Goal: Task Accomplishment & Management: Use online tool/utility

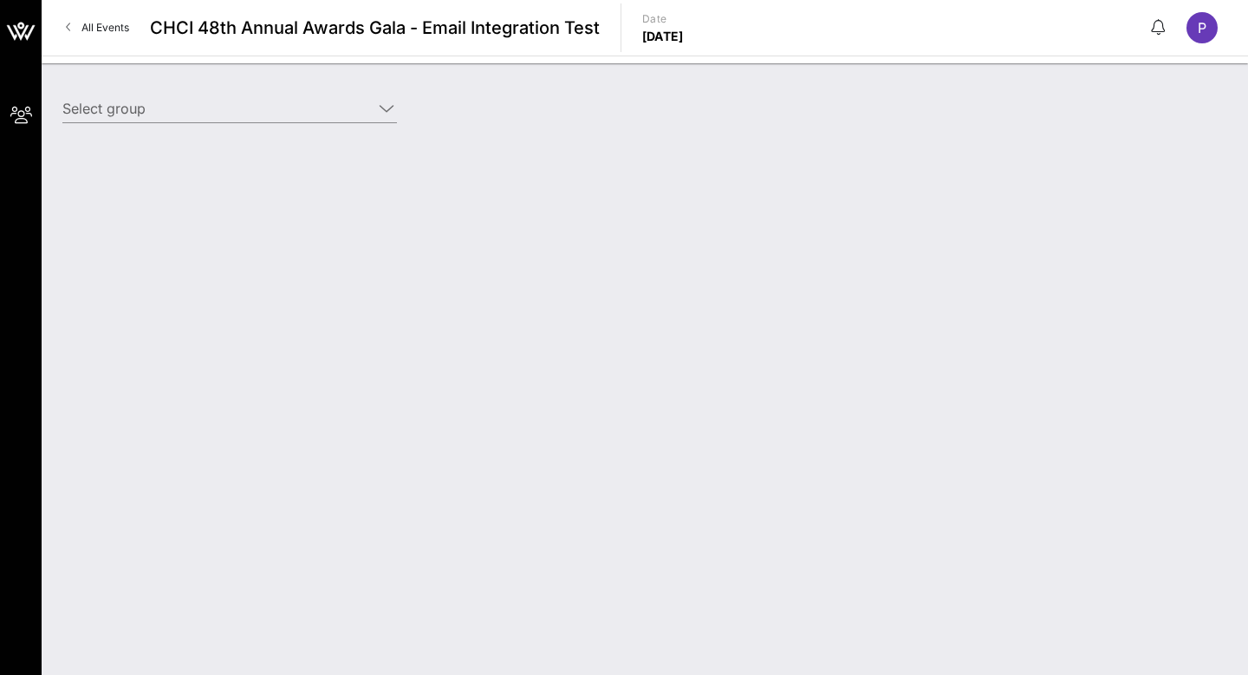
type input "CHCI - Test (Sponsor) [[PERSON_NAME], [EMAIL_ADDRESS][DOMAIN_NAME]]"
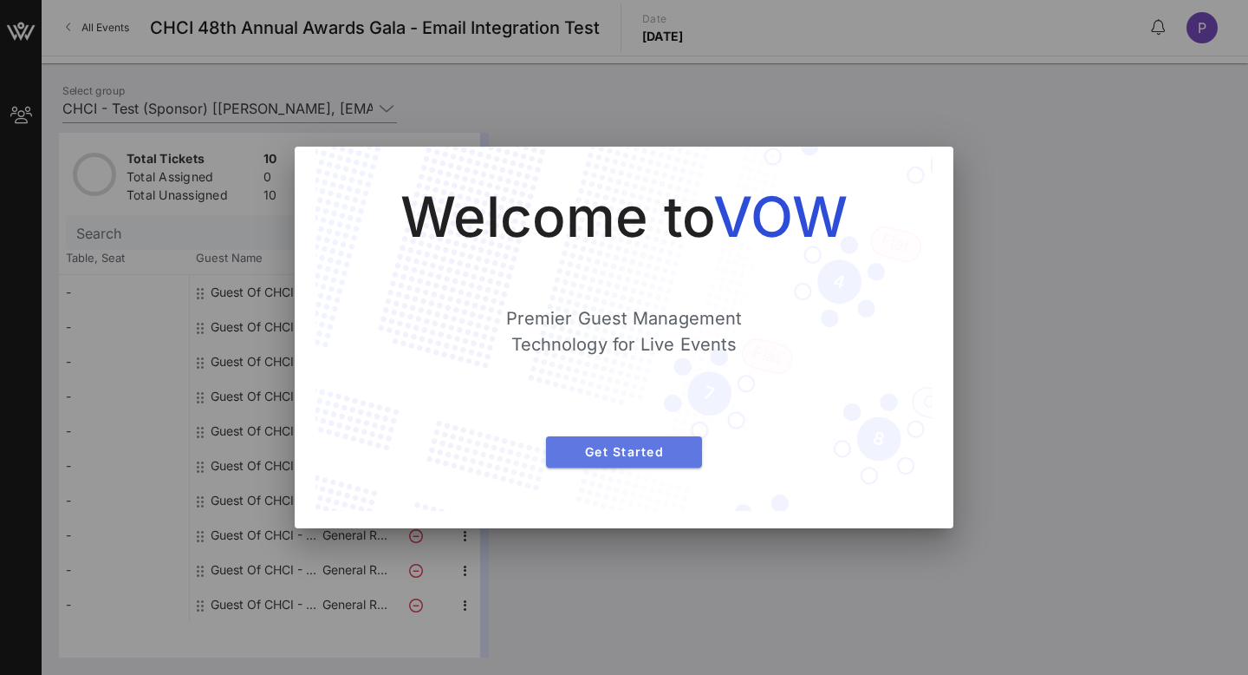
click at [644, 460] on button "Get Started" at bounding box center [624, 451] width 156 height 31
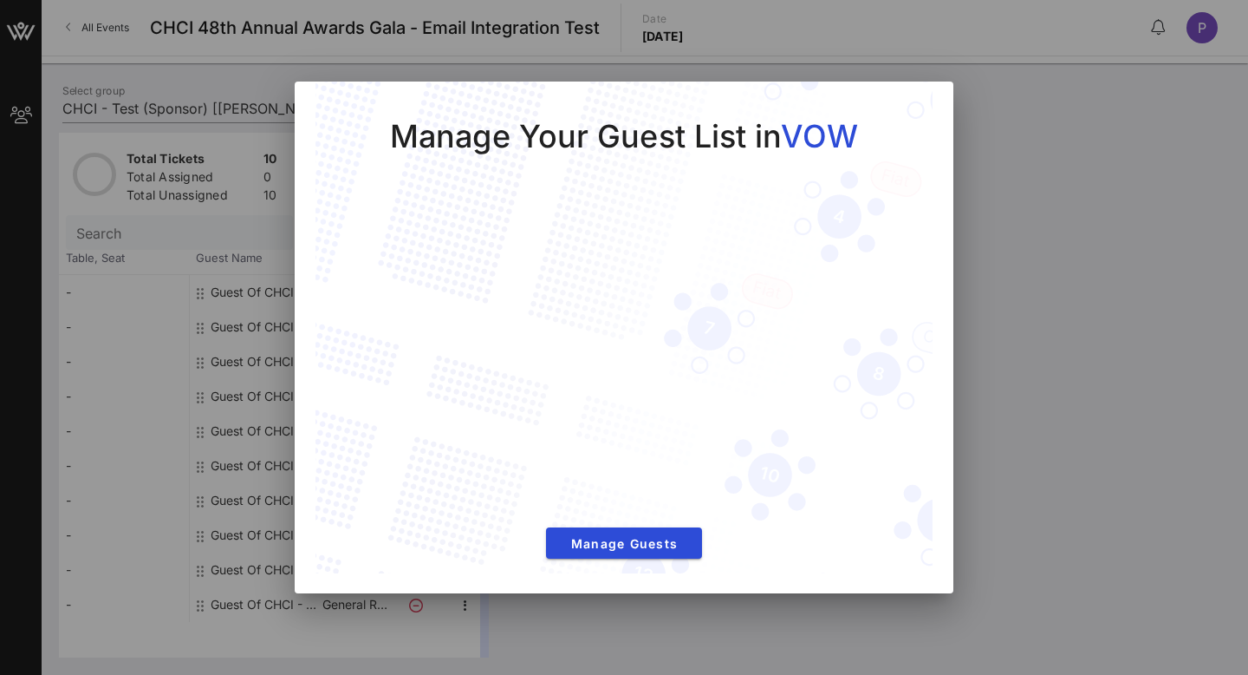
click at [930, 102] on div "Manage Your Guest List in VOW Manage Guests" at bounding box center [624, 328] width 617 height 494
click at [916, 108] on div "Manage Your Guest List in VOW Manage Guests" at bounding box center [624, 328] width 617 height 494
click at [652, 538] on span "Manage Guests" at bounding box center [624, 543] width 128 height 15
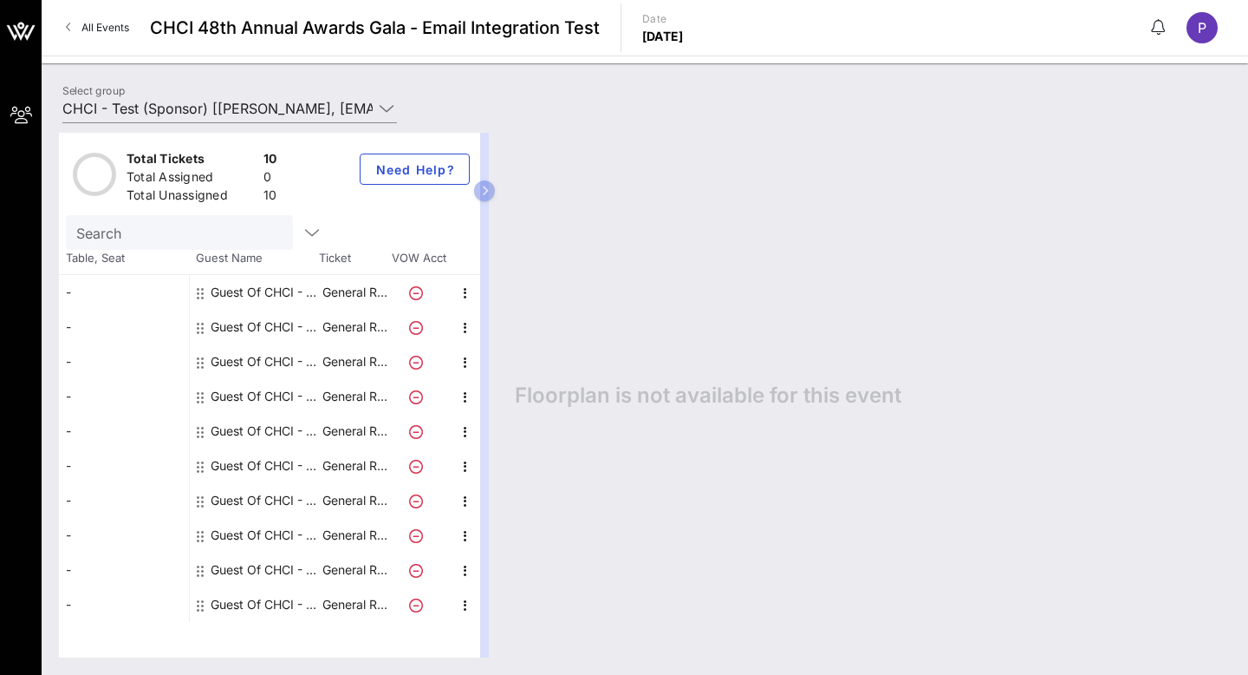
click at [86, 29] on span "All Events" at bounding box center [105, 27] width 48 height 13
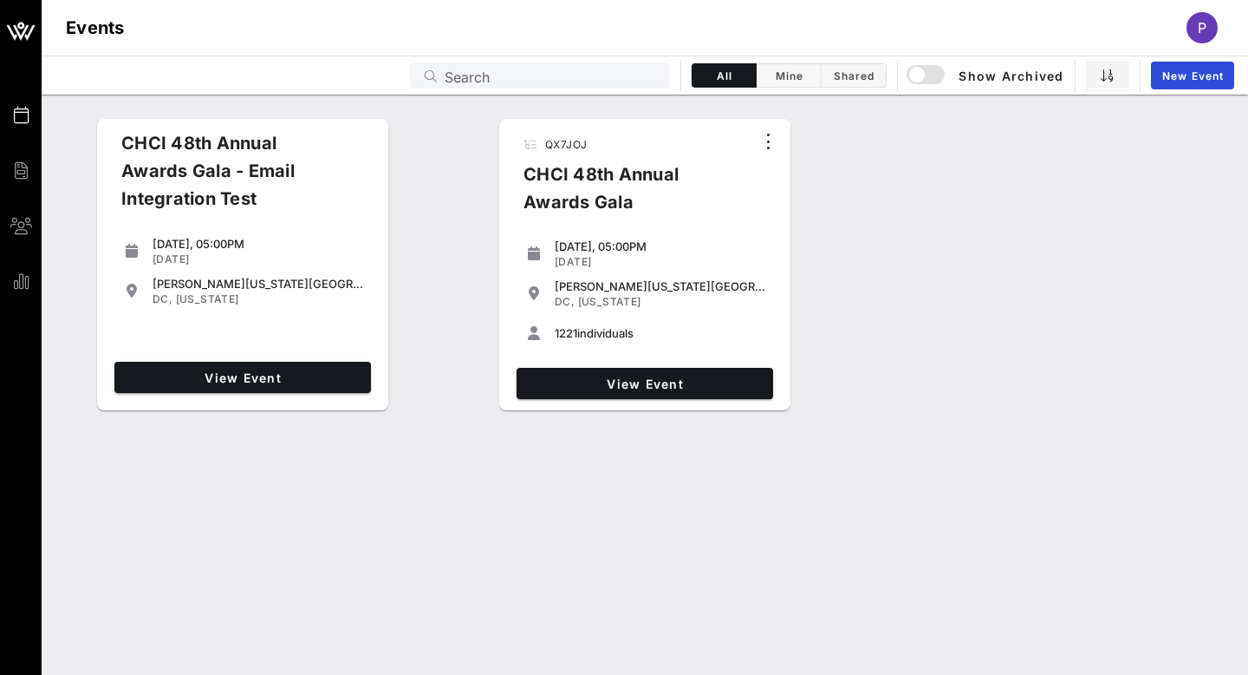
click at [549, 163] on div "CHCI 48th Annual Awards Gala" at bounding box center [632, 194] width 244 height 69
click at [596, 378] on span "View Event" at bounding box center [645, 383] width 243 height 15
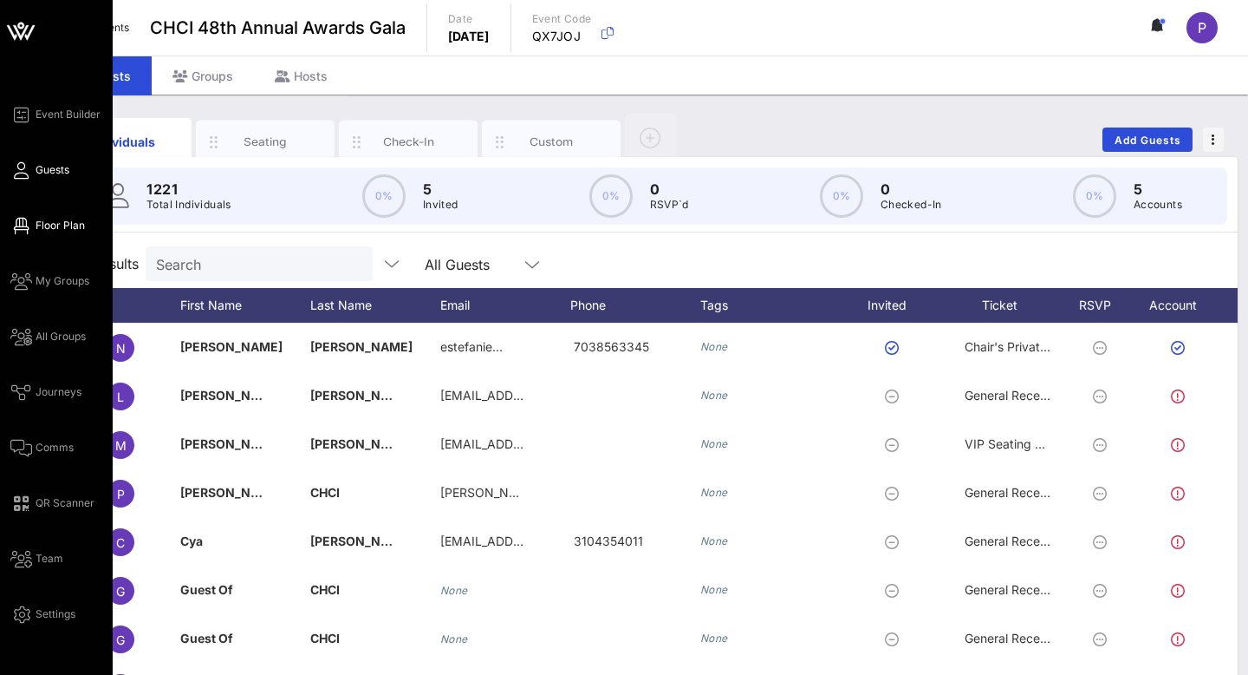
click at [65, 230] on span "Floor Plan" at bounding box center [60, 226] width 49 height 16
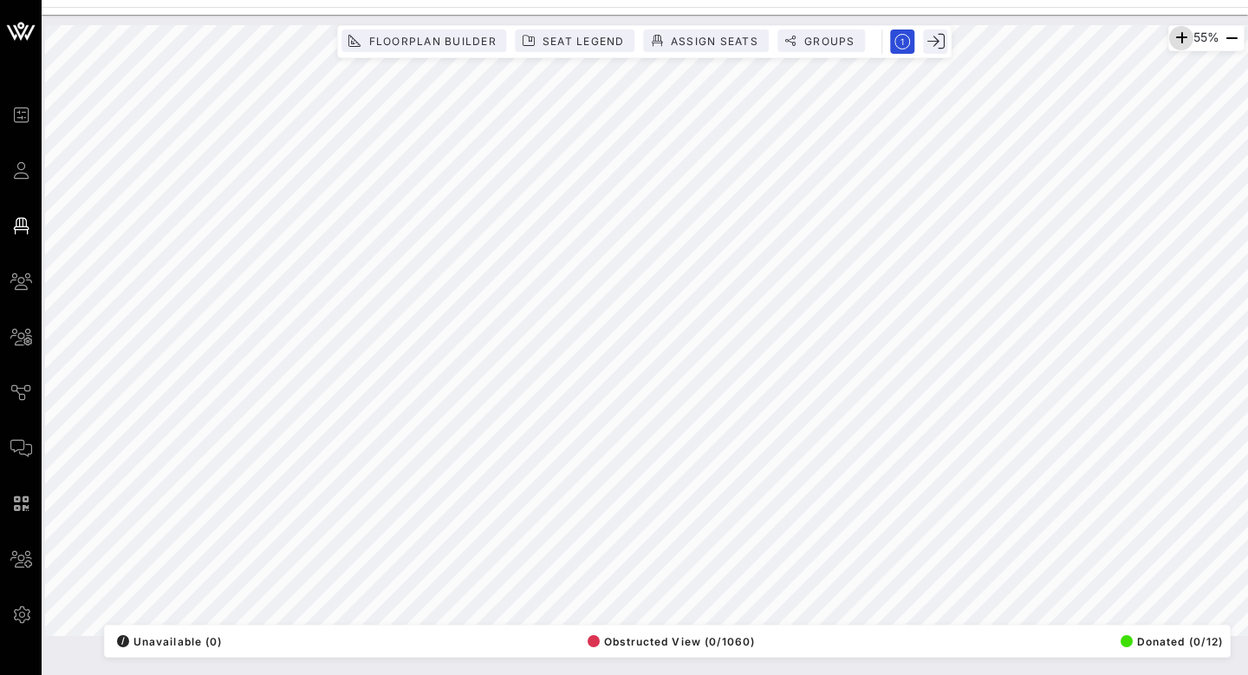
click at [1171, 31] on icon "button" at bounding box center [1181, 38] width 21 height 21
click at [1171, 31] on icon "button" at bounding box center [1180, 38] width 21 height 21
click at [1173, 38] on icon "button" at bounding box center [1180, 38] width 21 height 21
click at [779, 635] on div "69% Floorplan Builder Seat Legend Assign Seats Groups Exit All Reserved Shared …" at bounding box center [645, 330] width 1200 height 610
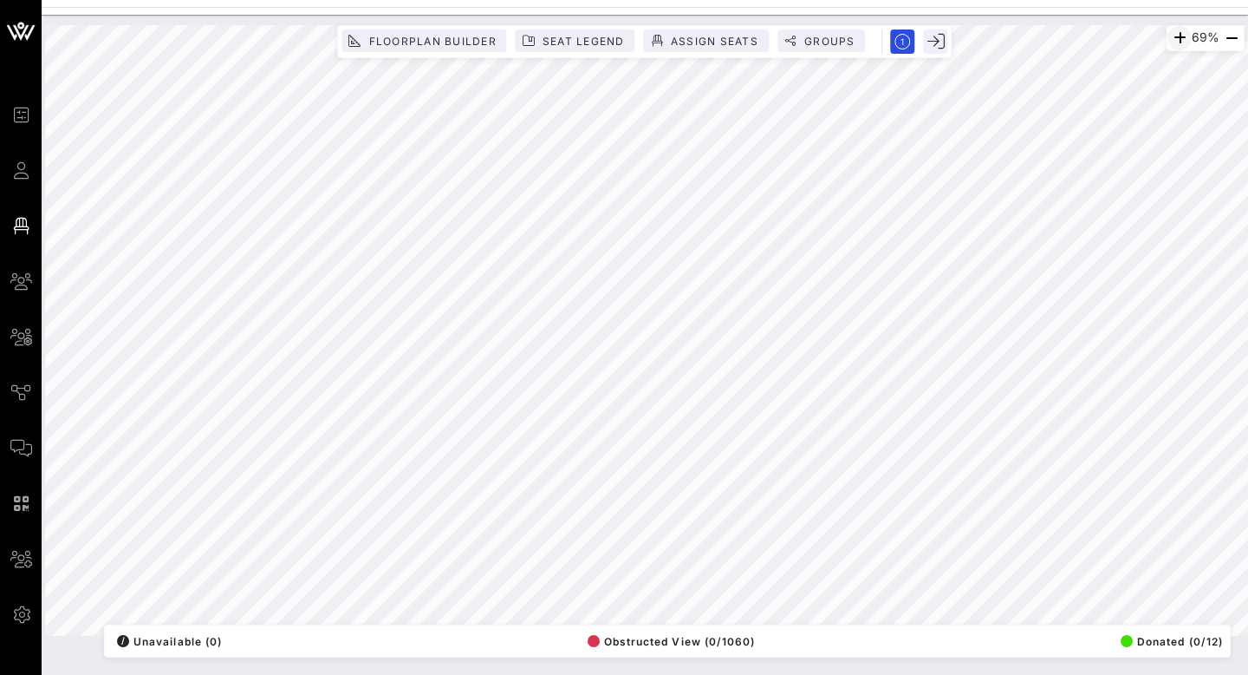
click at [1167, 41] on div "69% Floorplan Builder Seat Legend Assign Seats Groups Exit All Reserved Shared …" at bounding box center [645, 330] width 1200 height 610
click at [930, 674] on div "77% Floorplan Builder Seat Legend Assign Seats Groups Exit All Reserved Shared …" at bounding box center [645, 345] width 1207 height 660
